Goal: Obtain resource: Download file/media

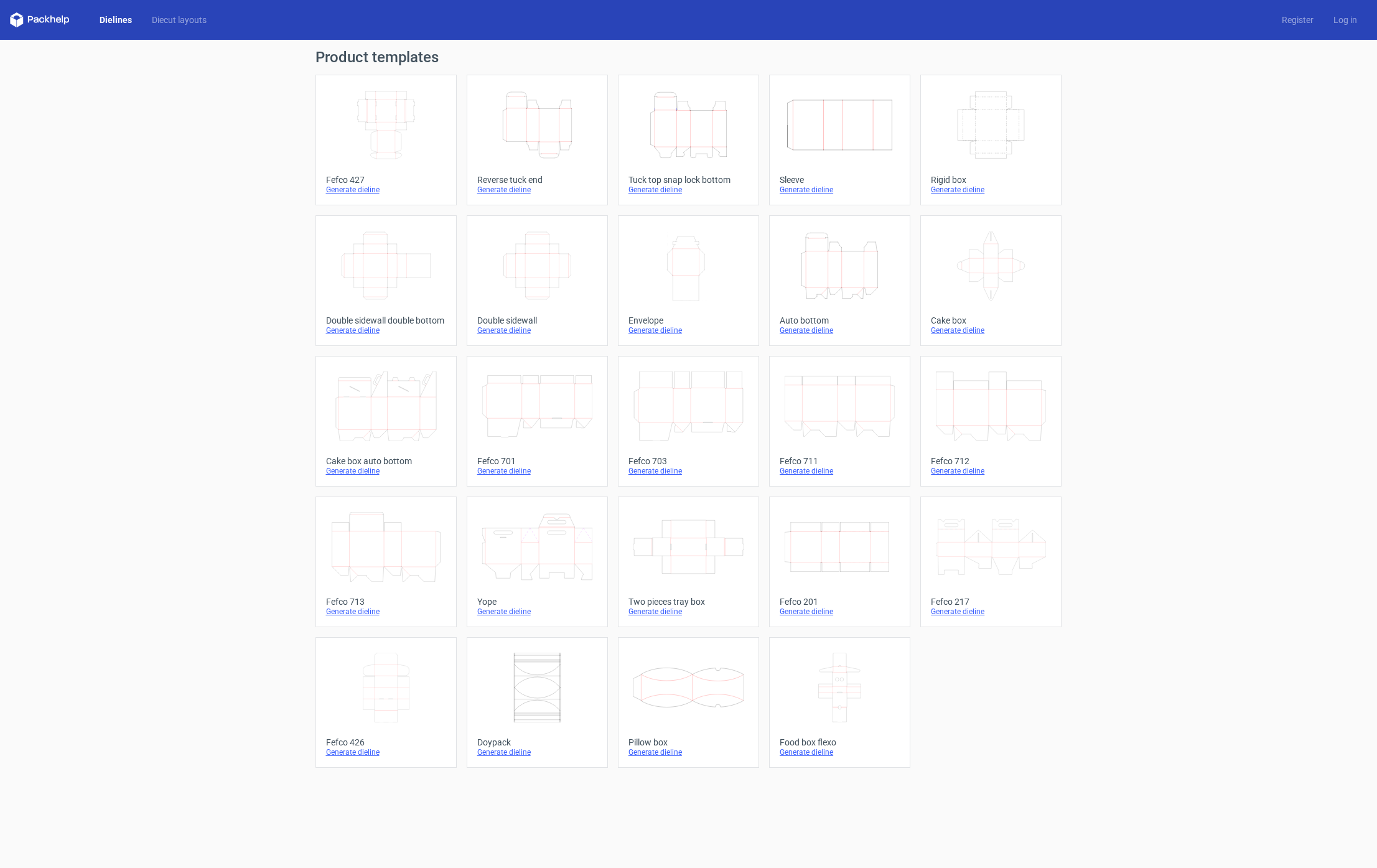
click at [651, 141] on icon "Height Depth Width" at bounding box center [688, 124] width 110 height 70
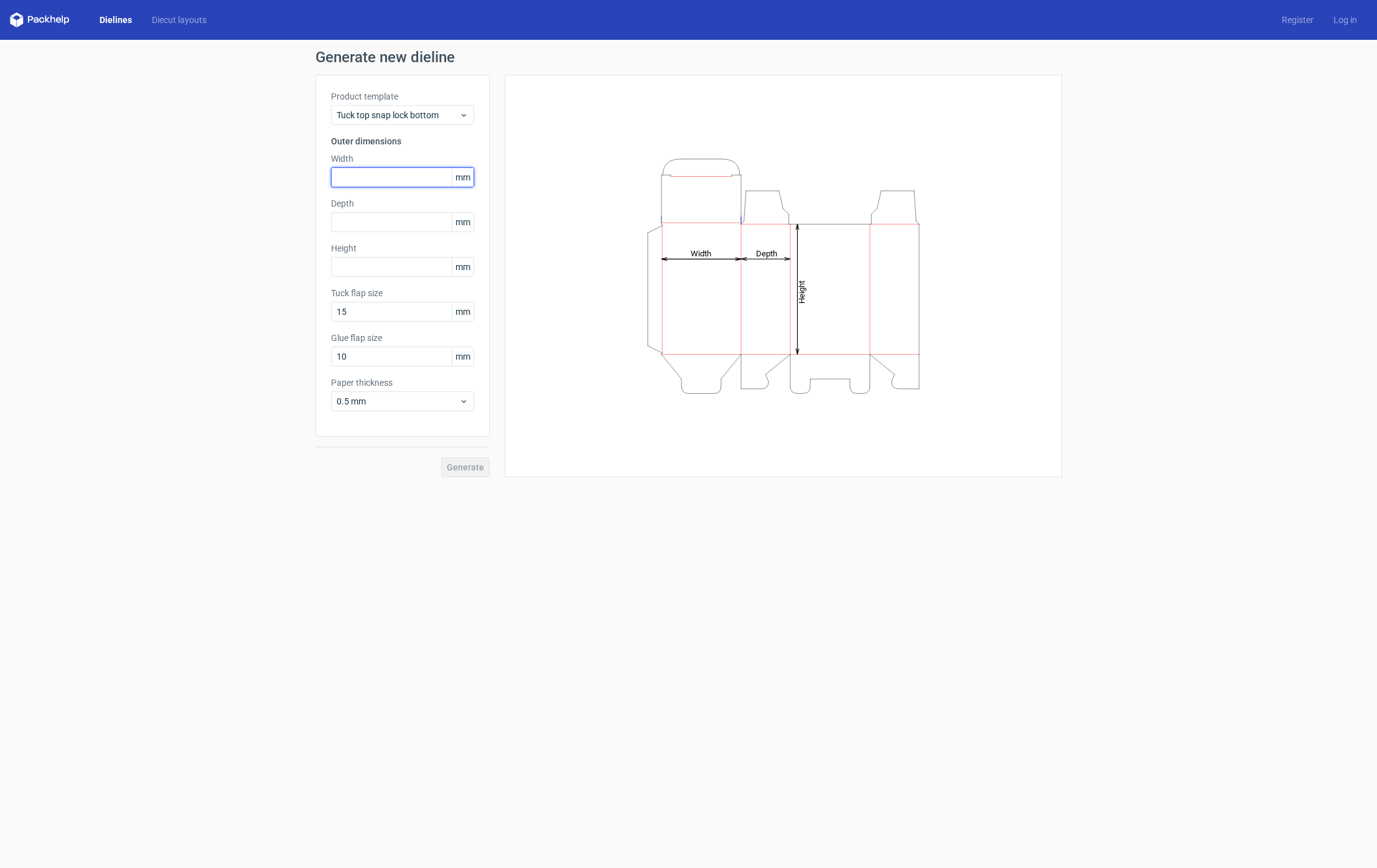
click at [404, 178] on input "text" at bounding box center [403, 177] width 143 height 20
type input "140"
type input "75"
type input "130"
click at [475, 470] on span "Generate" at bounding box center [465, 467] width 37 height 8
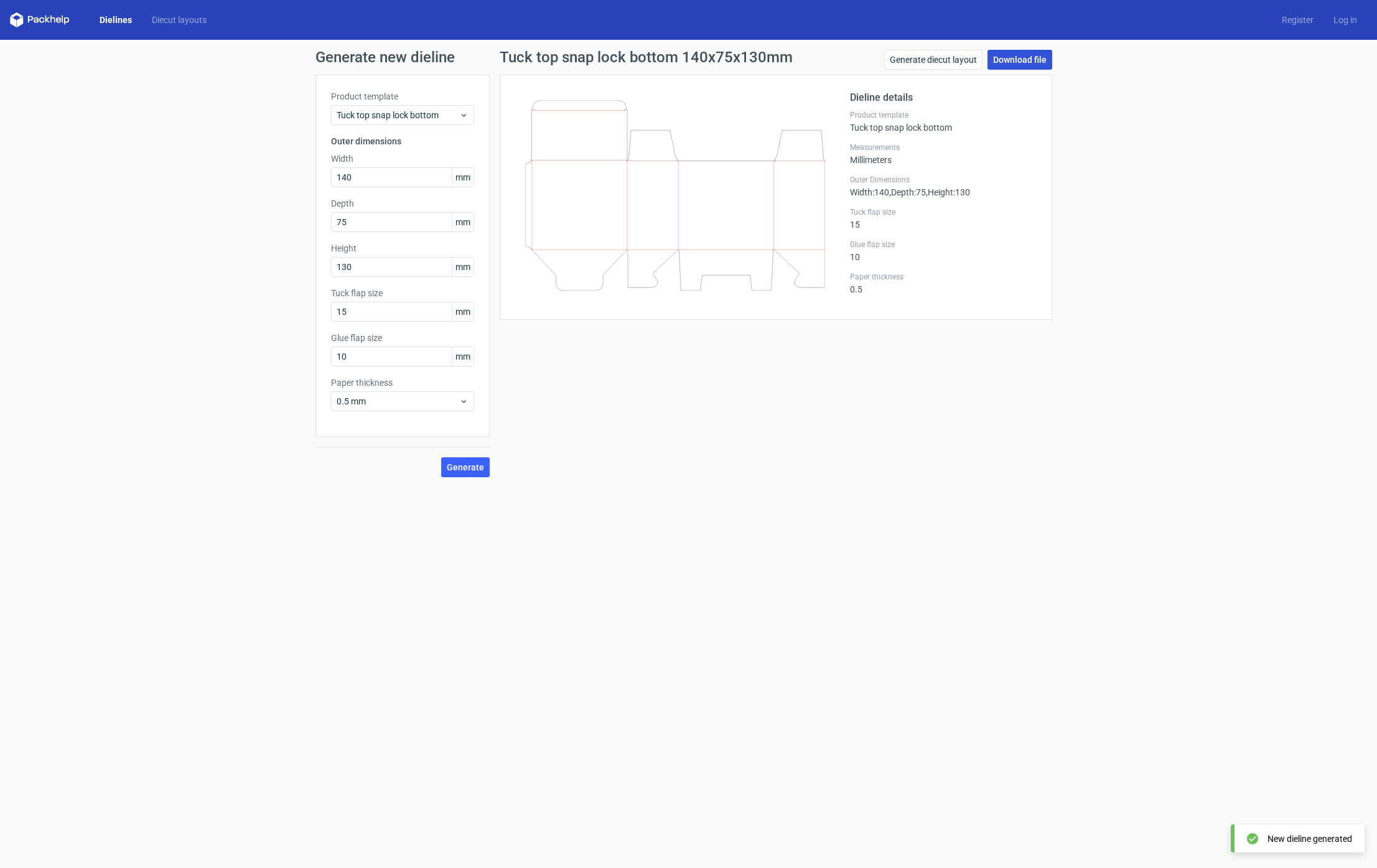
click at [1013, 60] on link "Download file" at bounding box center [1019, 59] width 65 height 20
